Goal: Task Accomplishment & Management: Manage account settings

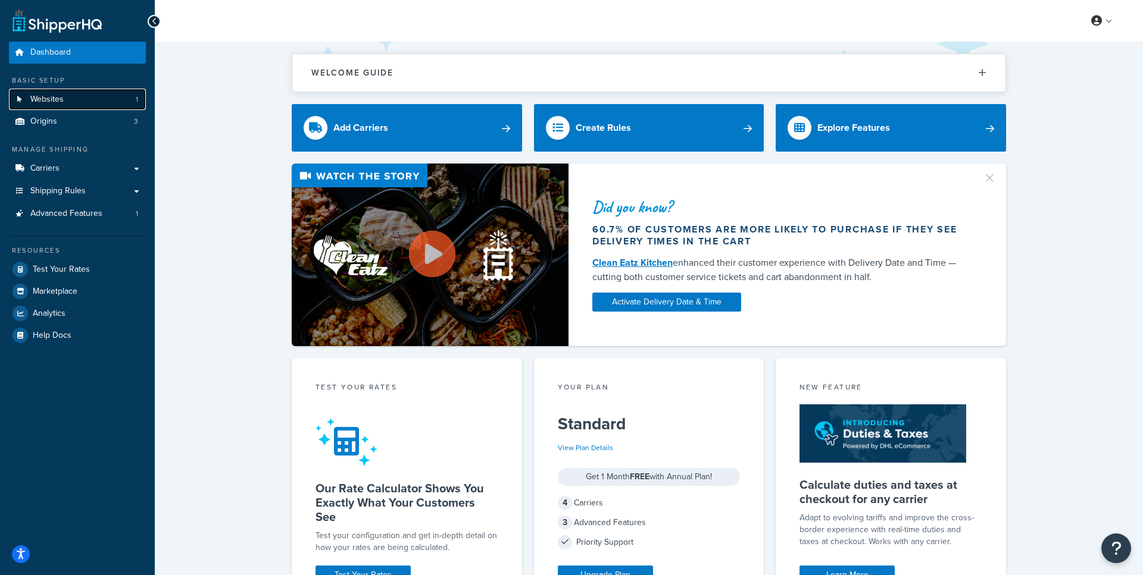
click at [96, 104] on link "Websites 1" at bounding box center [77, 100] width 137 height 22
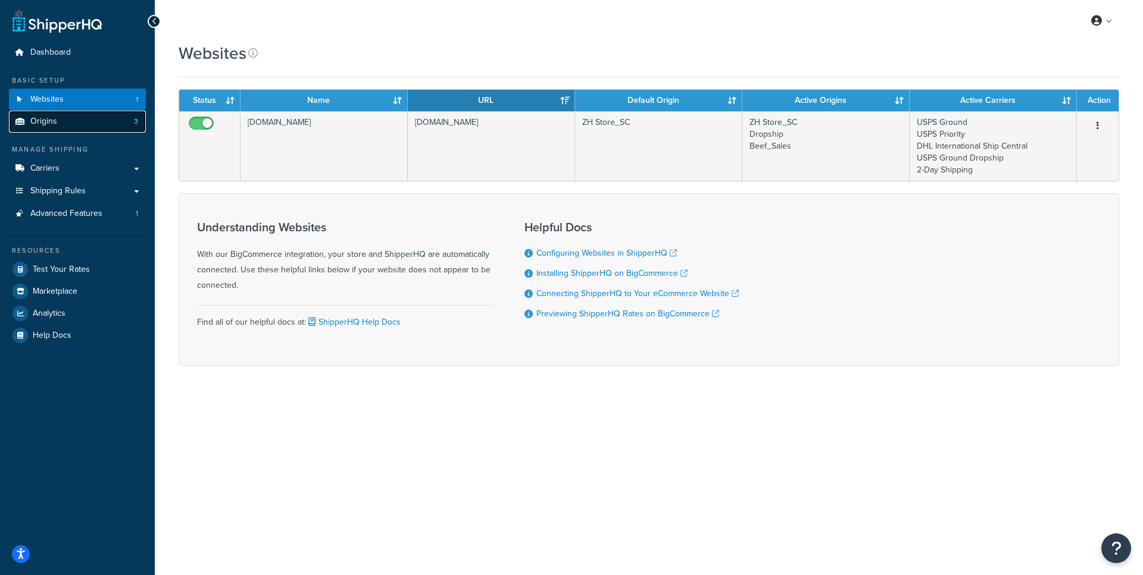
click at [95, 130] on link "Origins 3" at bounding box center [77, 122] width 137 height 22
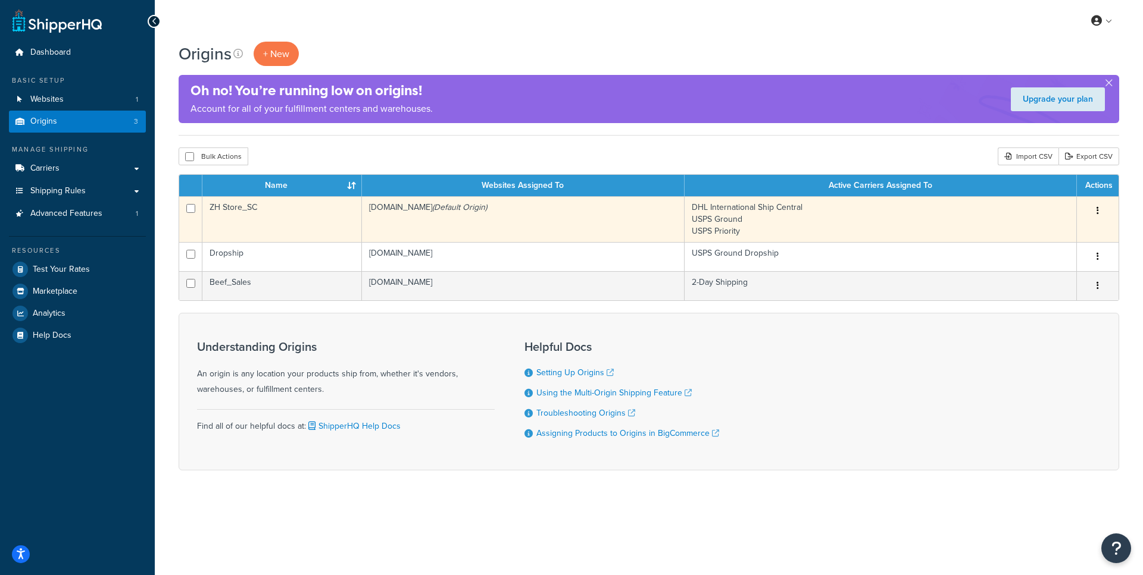
click at [362, 228] on td "checkout.zhstore.com (Default Origin)" at bounding box center [523, 219] width 323 height 46
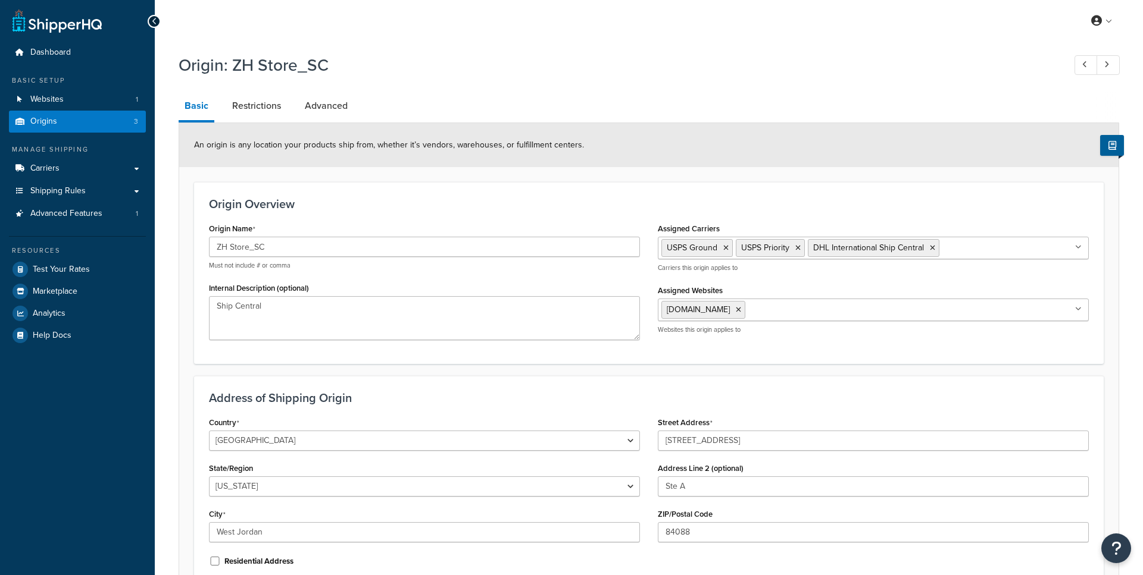
select select "44"
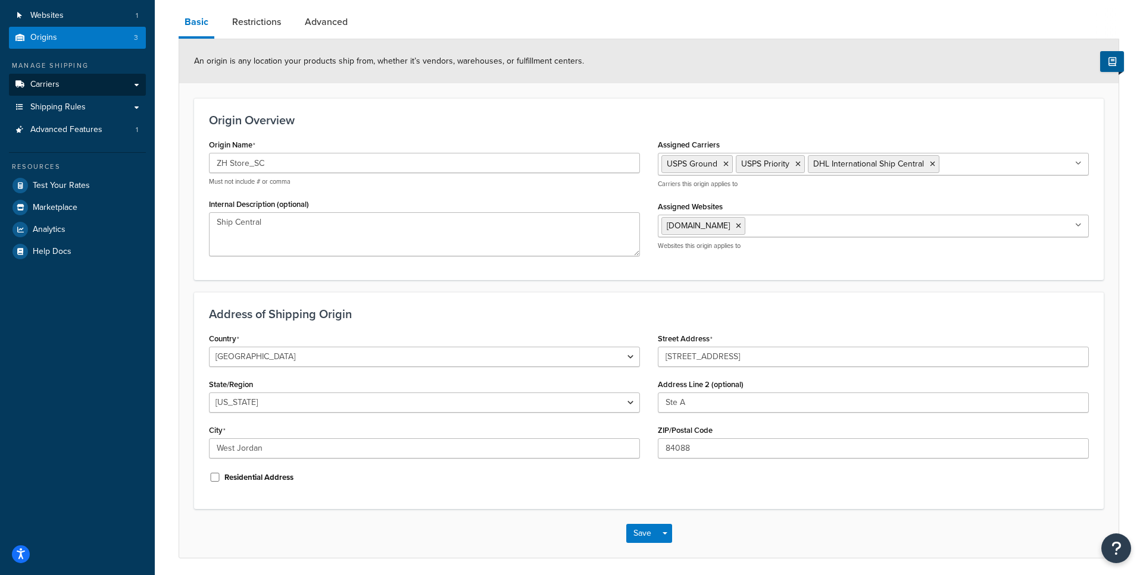
scroll to position [70, 0]
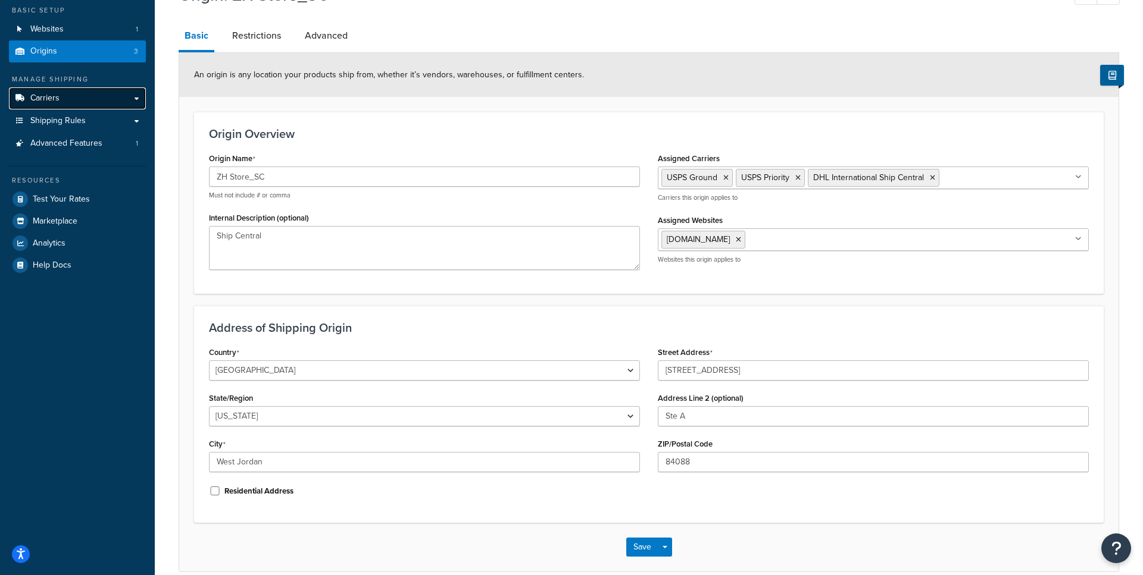
click at [131, 104] on link "Carriers" at bounding box center [77, 98] width 137 height 22
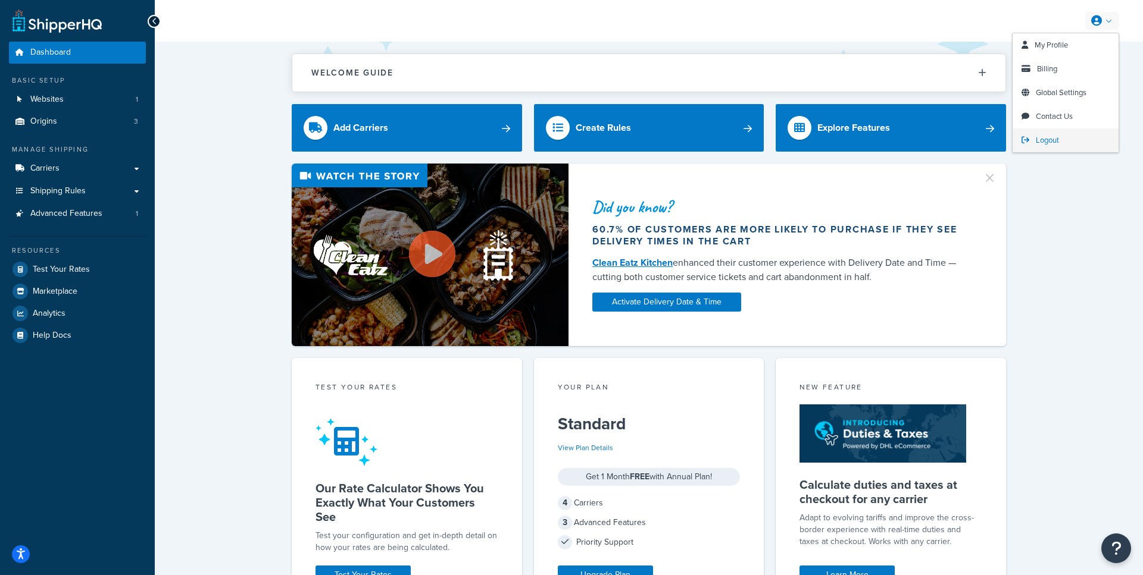
click at [1033, 142] on link "Logout" at bounding box center [1065, 141] width 106 height 24
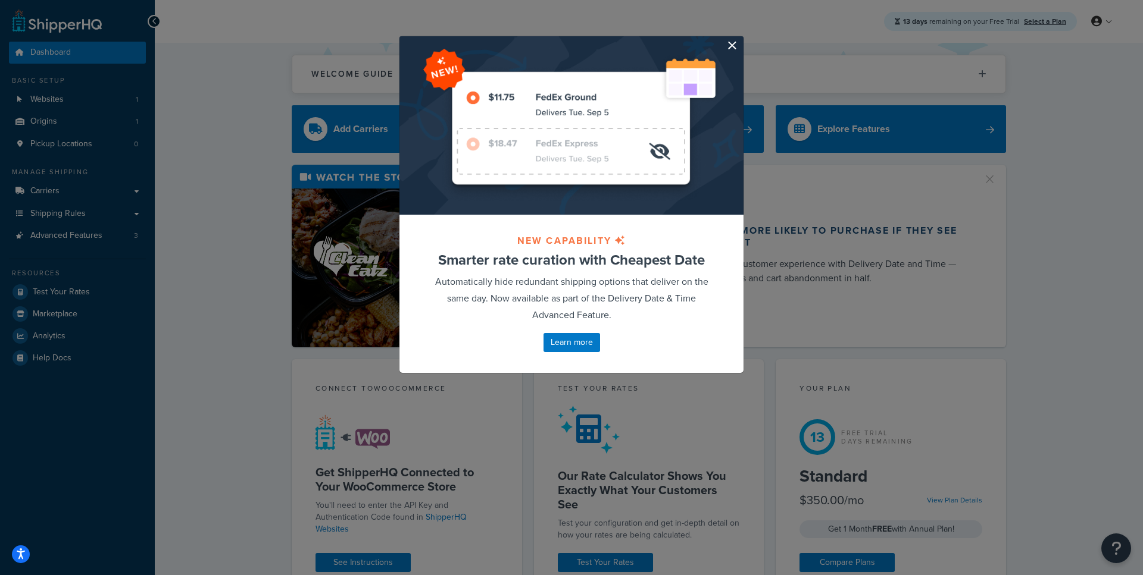
click at [740, 39] on button "button" at bounding box center [741, 37] width 3 height 3
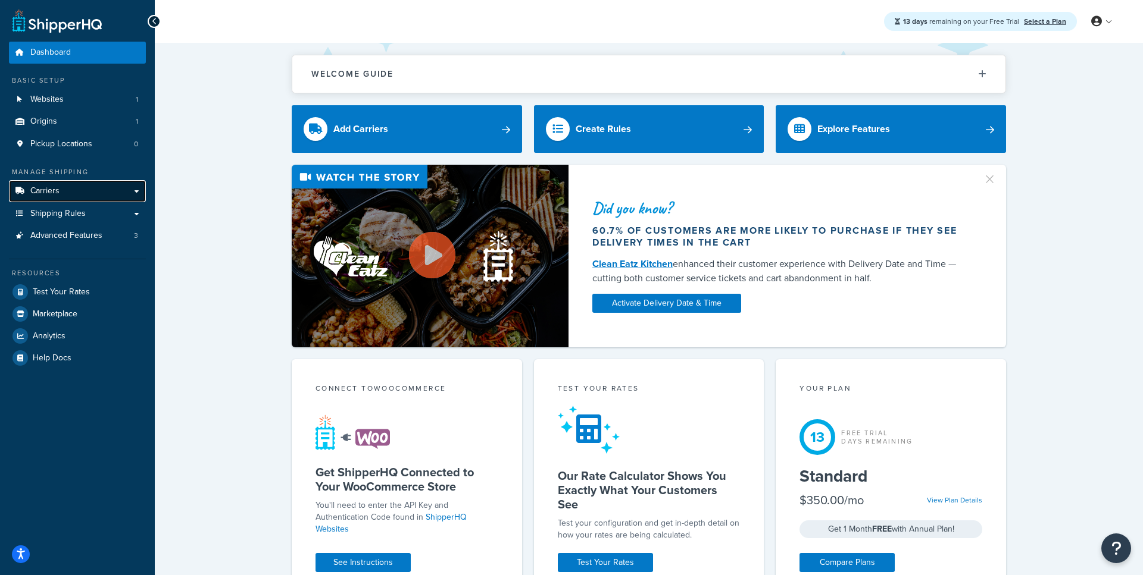
click at [136, 192] on link "Carriers" at bounding box center [77, 191] width 137 height 22
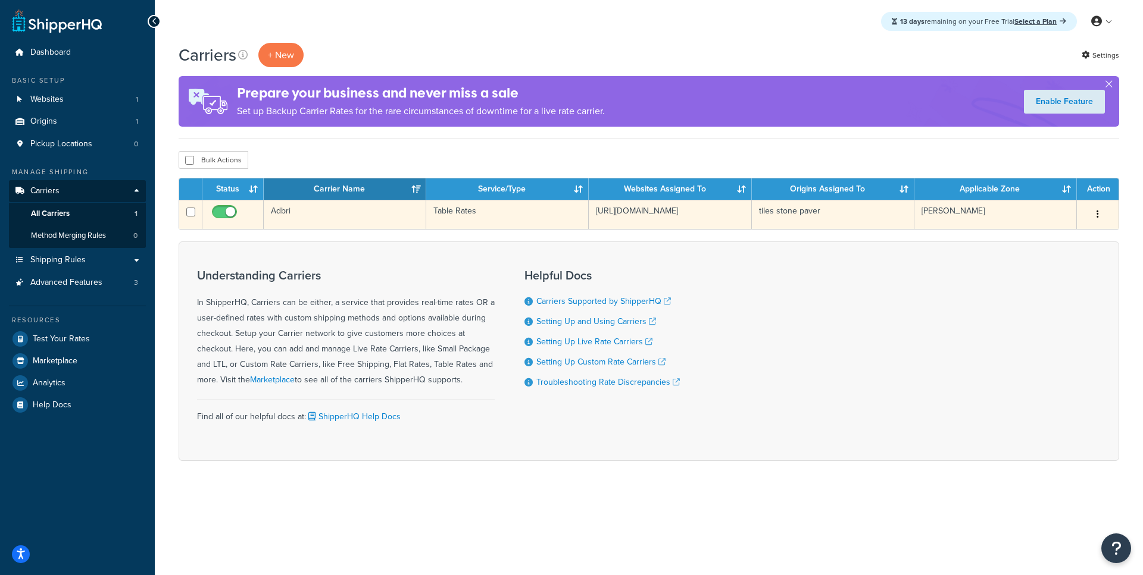
click at [336, 221] on td "Adbri" at bounding box center [345, 214] width 162 height 29
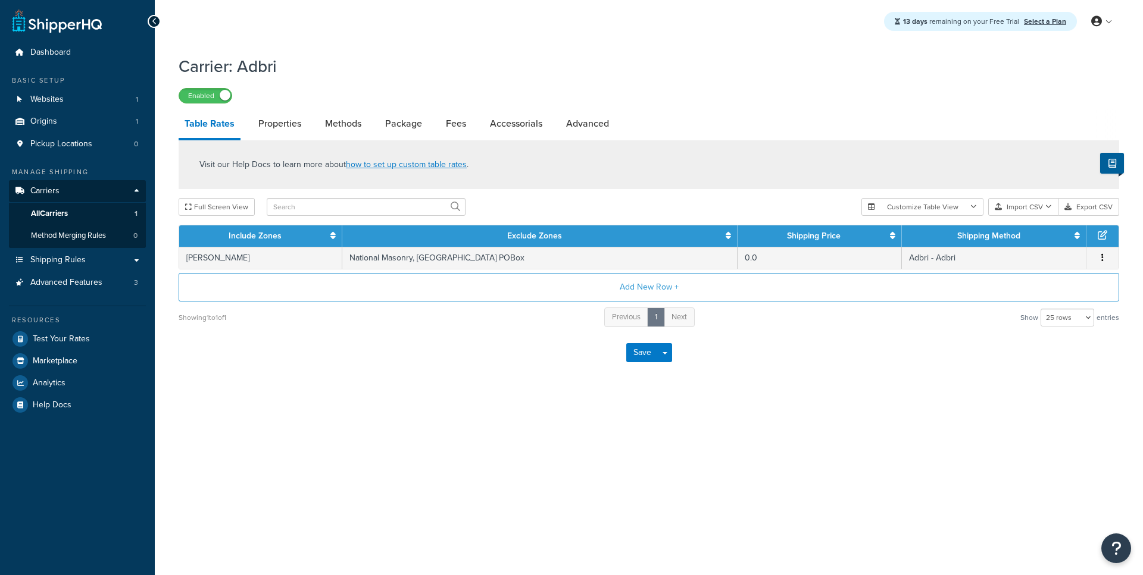
select select "25"
